Goal: Task Accomplishment & Management: Use online tool/utility

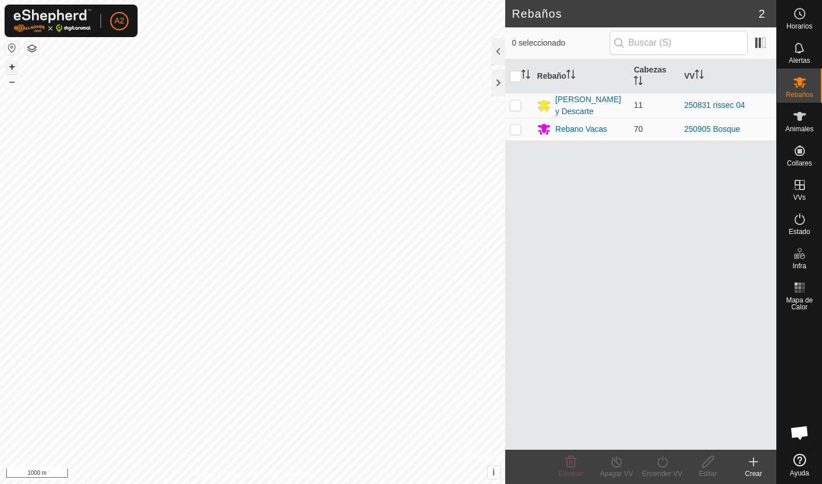
click at [10, 68] on button "+" at bounding box center [12, 67] width 14 height 14
click at [31, 53] on button "button" at bounding box center [32, 49] width 14 height 14
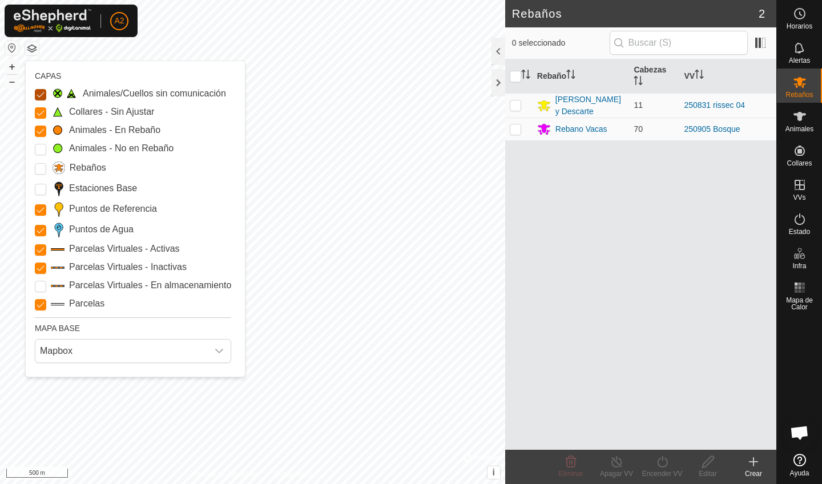
click at [44, 97] on Issue "Animales/Cuellos sin comunicación" at bounding box center [40, 94] width 11 height 11
click at [42, 111] on Unfitted "Collares - Sin Ajustar" at bounding box center [40, 112] width 11 height 11
click at [46, 213] on input "Puntos de Referencia" at bounding box center [40, 209] width 11 height 11
click at [42, 305] on input "Parcelas" at bounding box center [40, 304] width 11 height 11
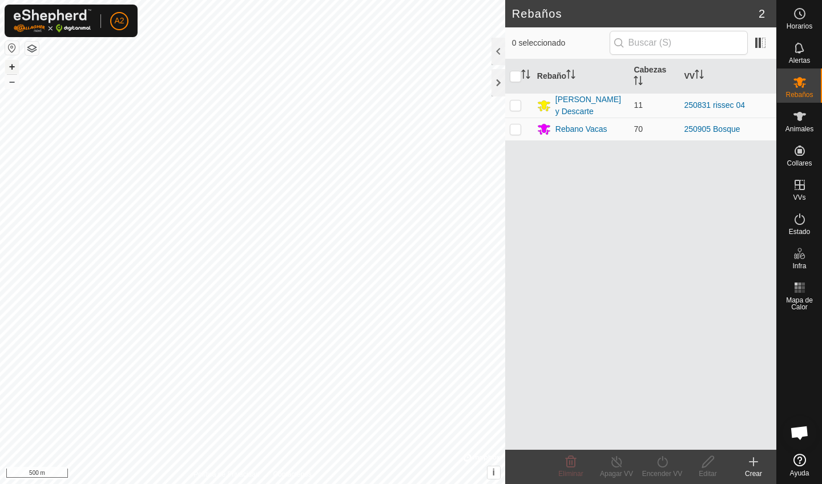
click at [15, 70] on button "+" at bounding box center [12, 67] width 14 height 14
click at [18, 66] on button "+" at bounding box center [12, 67] width 14 height 14
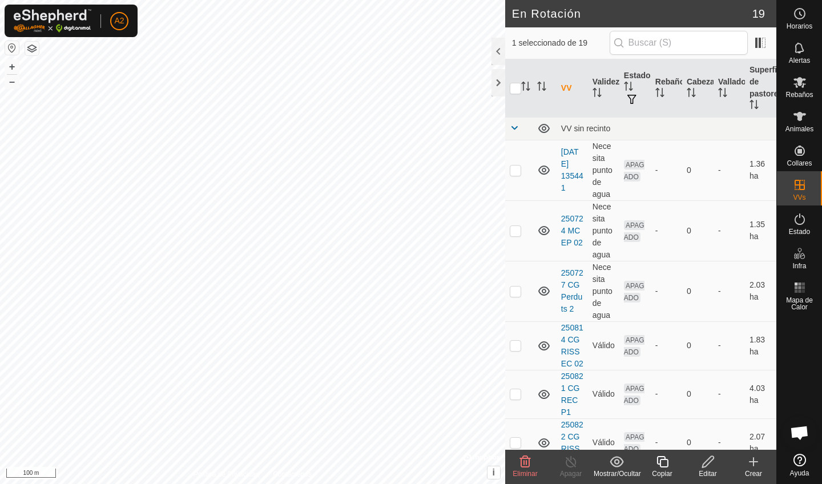
checkbox input "true"
checkbox input "false"
checkbox input "true"
click at [713, 471] on div "Editar" at bounding box center [708, 473] width 46 height 10
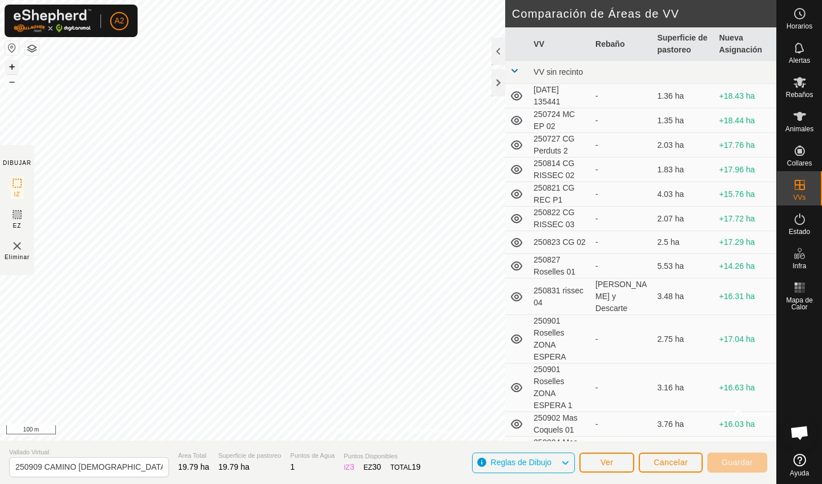
click at [11, 65] on button "+" at bounding box center [12, 67] width 14 height 14
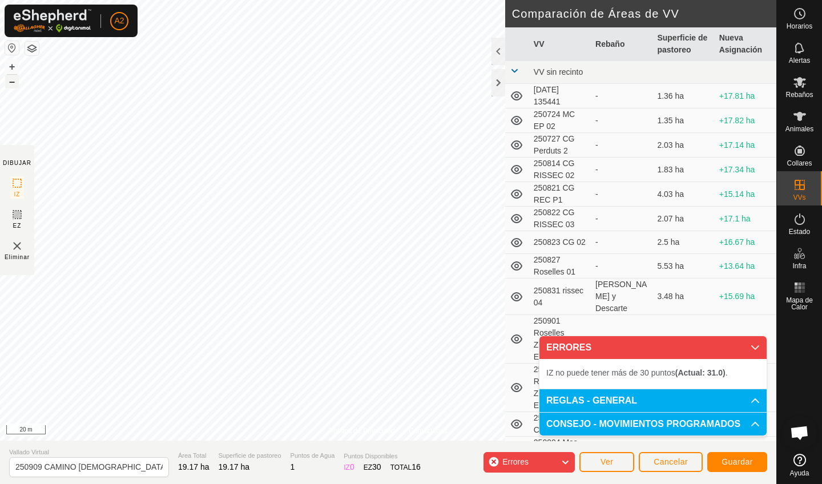
click at [18, 82] on button "–" at bounding box center [12, 82] width 14 height 14
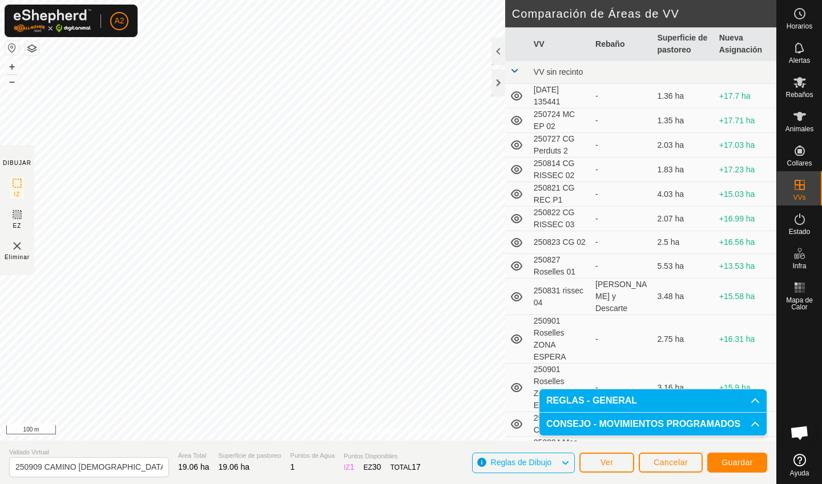
click at [720, 467] on button "Guardar" at bounding box center [737, 462] width 60 height 20
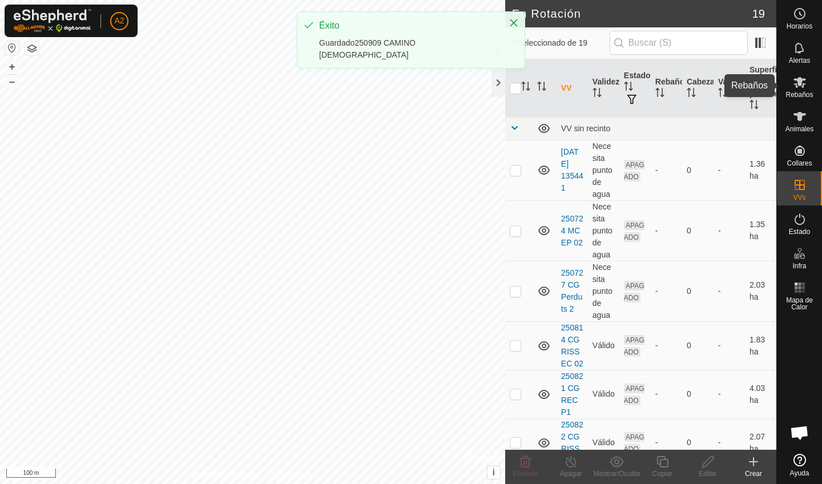
click at [810, 94] on span "Rebaños" at bounding box center [798, 94] width 27 height 7
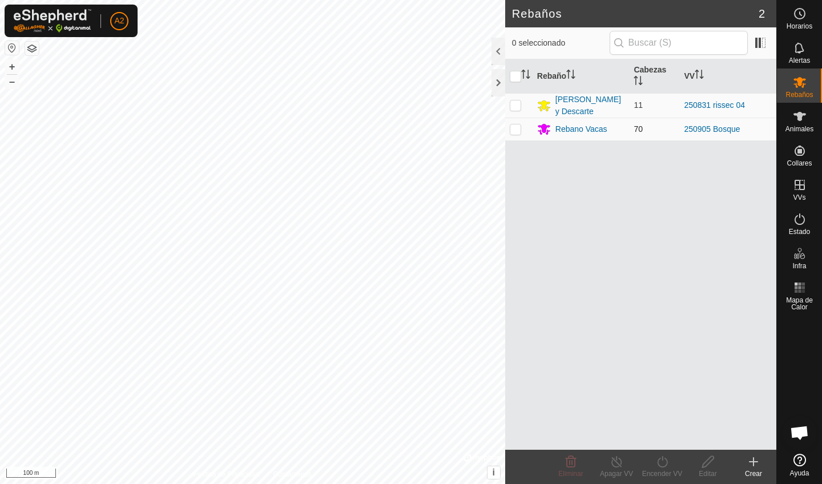
click at [517, 135] on td at bounding box center [518, 129] width 27 height 23
checkbox input "true"
click at [664, 471] on div "Encender VV" at bounding box center [662, 473] width 46 height 10
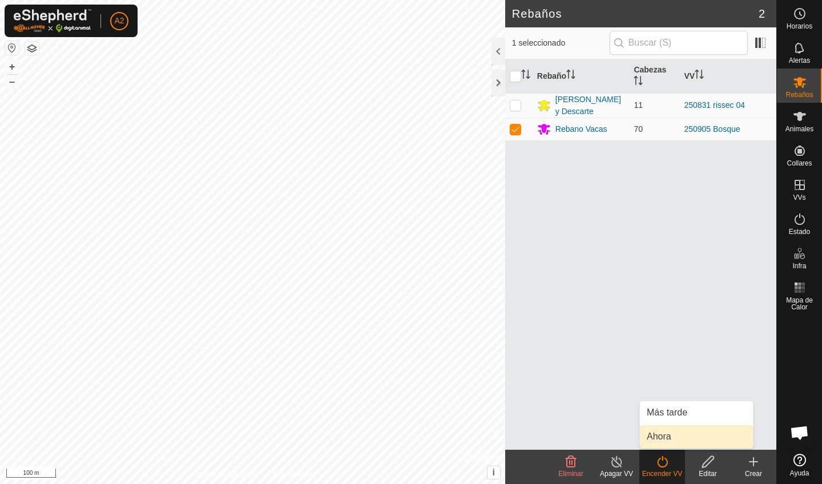
click at [666, 444] on link "Ahora" at bounding box center [696, 436] width 113 height 23
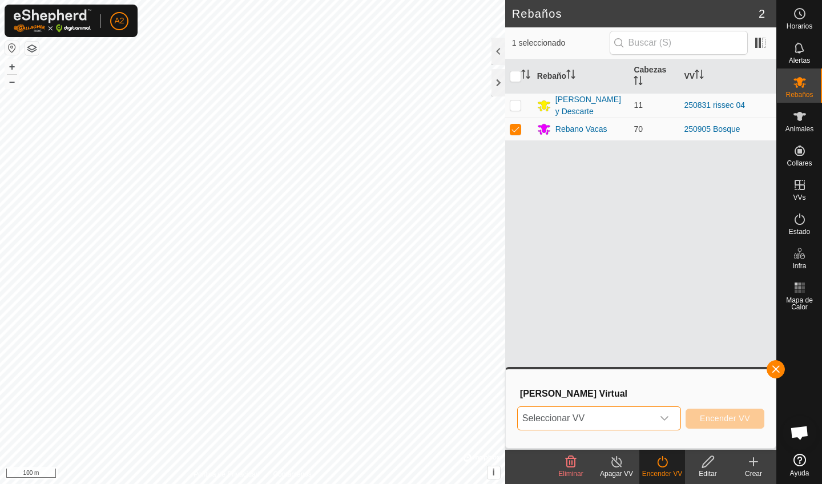
click at [648, 422] on span "Seleccionar VV" at bounding box center [584, 418] width 135 height 23
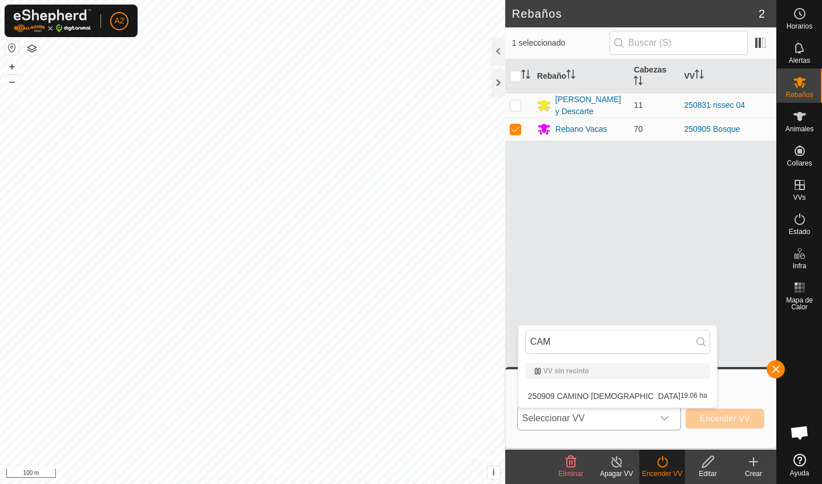
type input "CAMI"
type input "CAM"
click at [585, 394] on li "250909 CAMINO [DEMOGRAPHIC_DATA] 19.06 ha" at bounding box center [617, 396] width 199 height 23
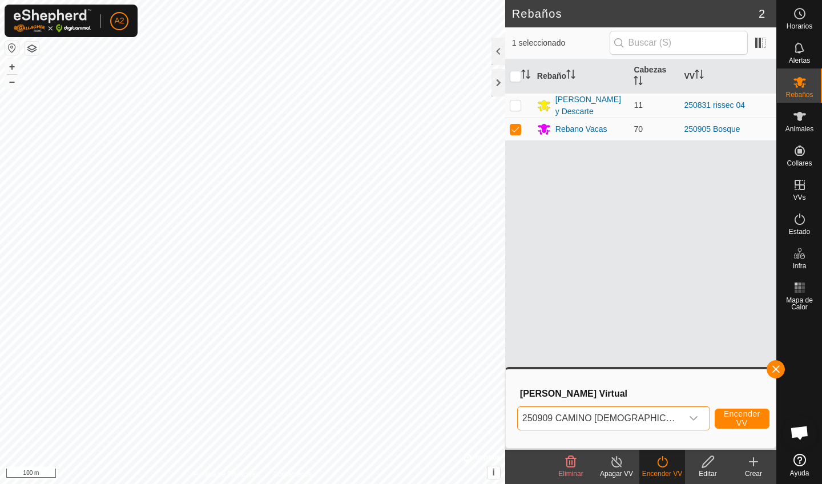
click at [723, 418] on span "Encender VV" at bounding box center [741, 418] width 37 height 18
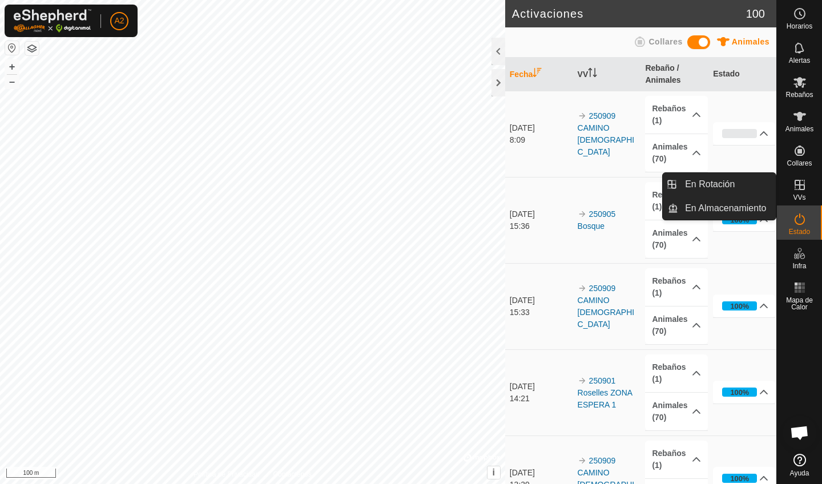
click at [806, 192] on es-virtualpaddocks-svg-icon at bounding box center [799, 185] width 21 height 18
click at [730, 193] on link "En Rotación" at bounding box center [727, 184] width 98 height 23
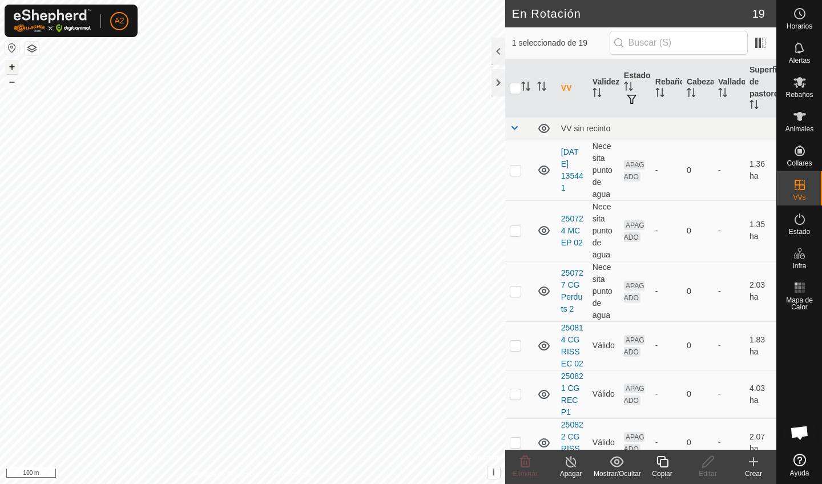
click at [10, 66] on button "+" at bounding box center [12, 67] width 14 height 14
checkbox input "false"
checkbox input "true"
click at [703, 465] on icon at bounding box center [708, 462] width 14 height 14
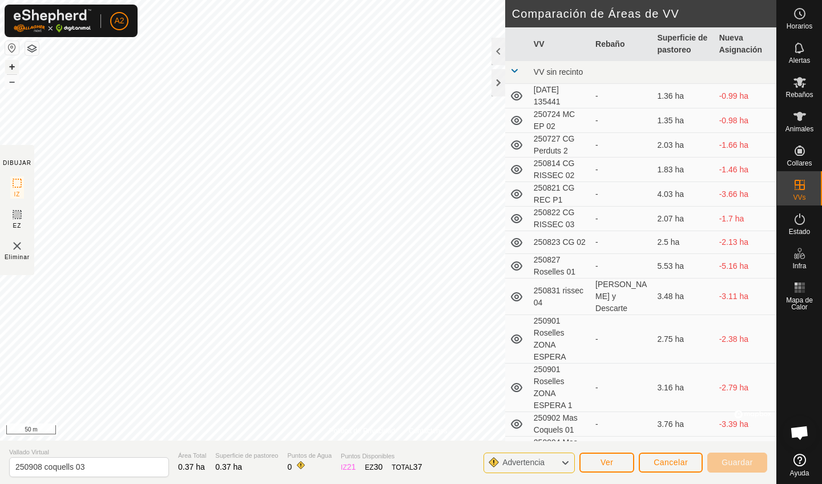
click at [10, 68] on button "+" at bounding box center [12, 67] width 14 height 14
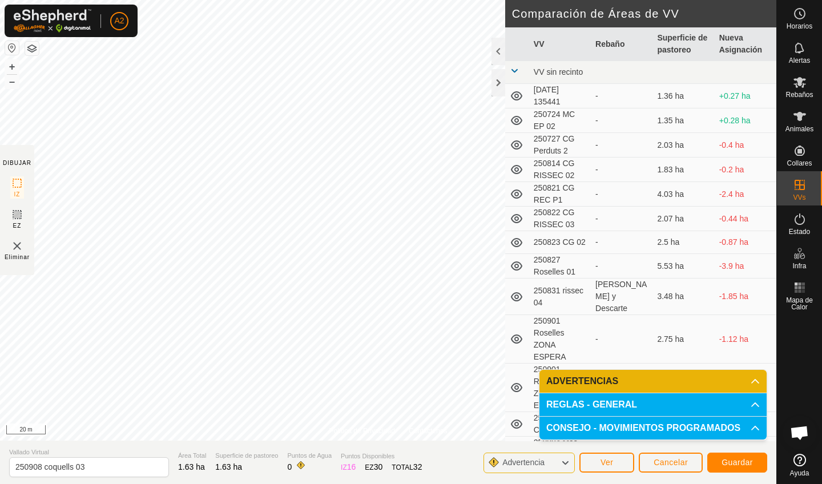
click at [745, 464] on span "Guardar" at bounding box center [736, 462] width 31 height 9
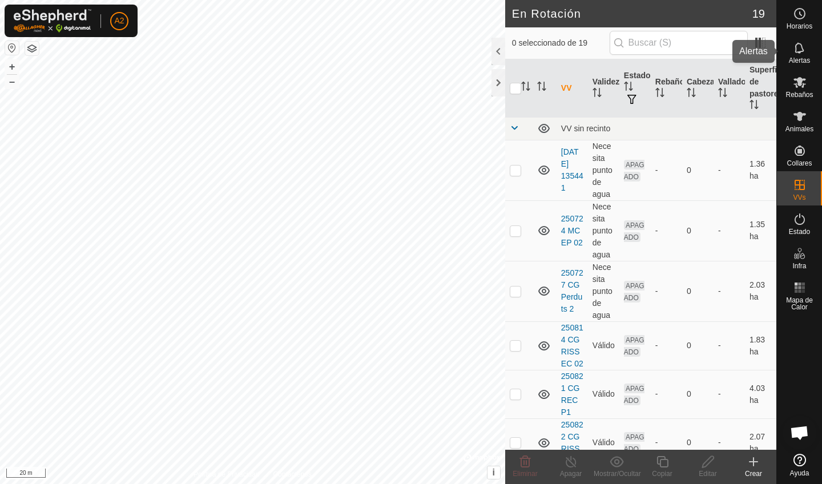
click at [800, 55] on es-notification-svg-icon at bounding box center [799, 48] width 21 height 18
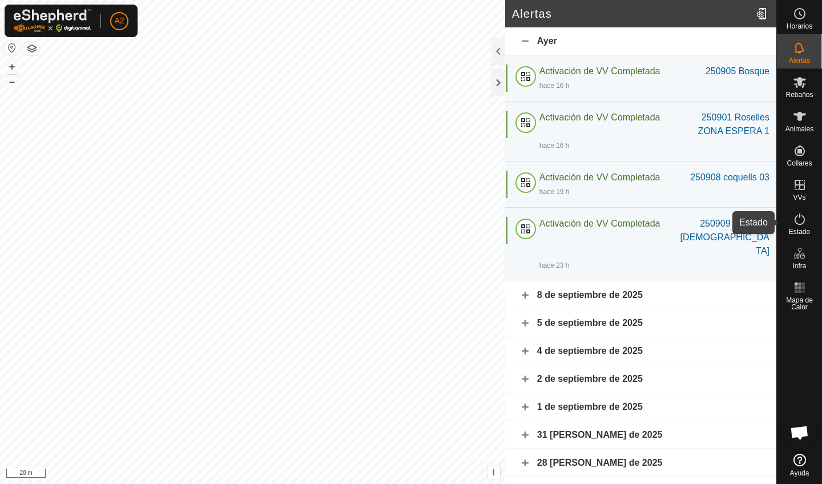
click at [801, 225] on icon at bounding box center [799, 219] width 14 height 14
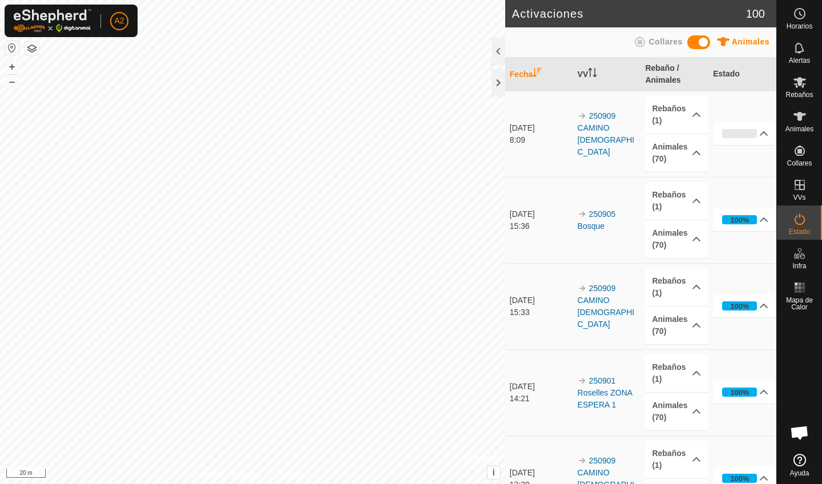
click at [801, 225] on icon at bounding box center [799, 219] width 14 height 14
